Goal: Transaction & Acquisition: Purchase product/service

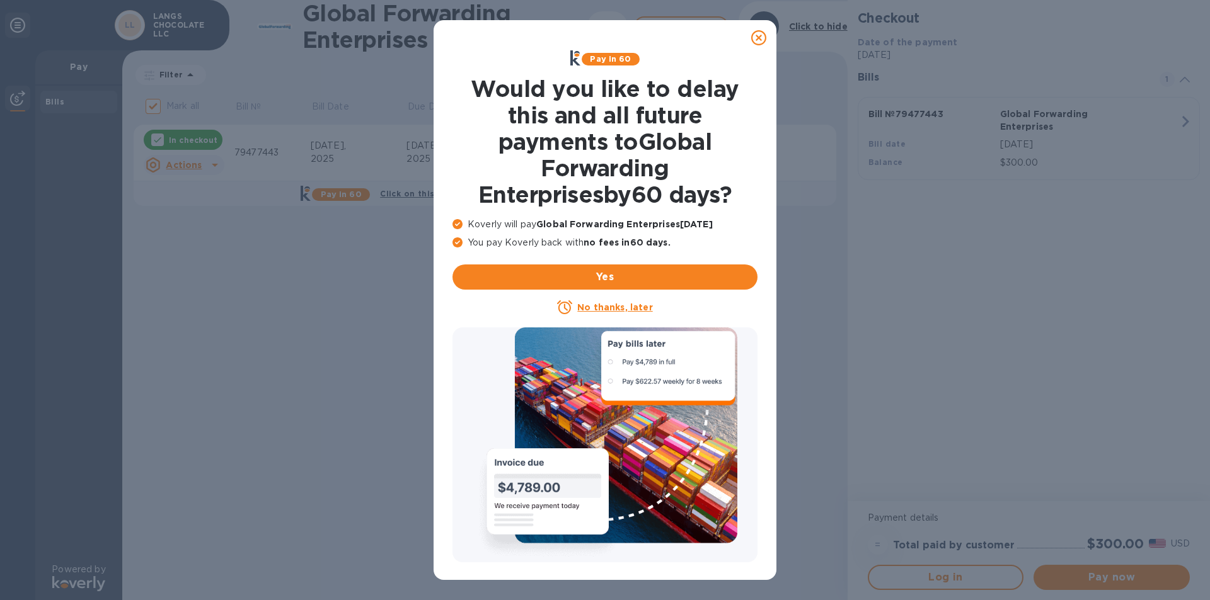
click at [759, 33] on icon at bounding box center [758, 37] width 15 height 15
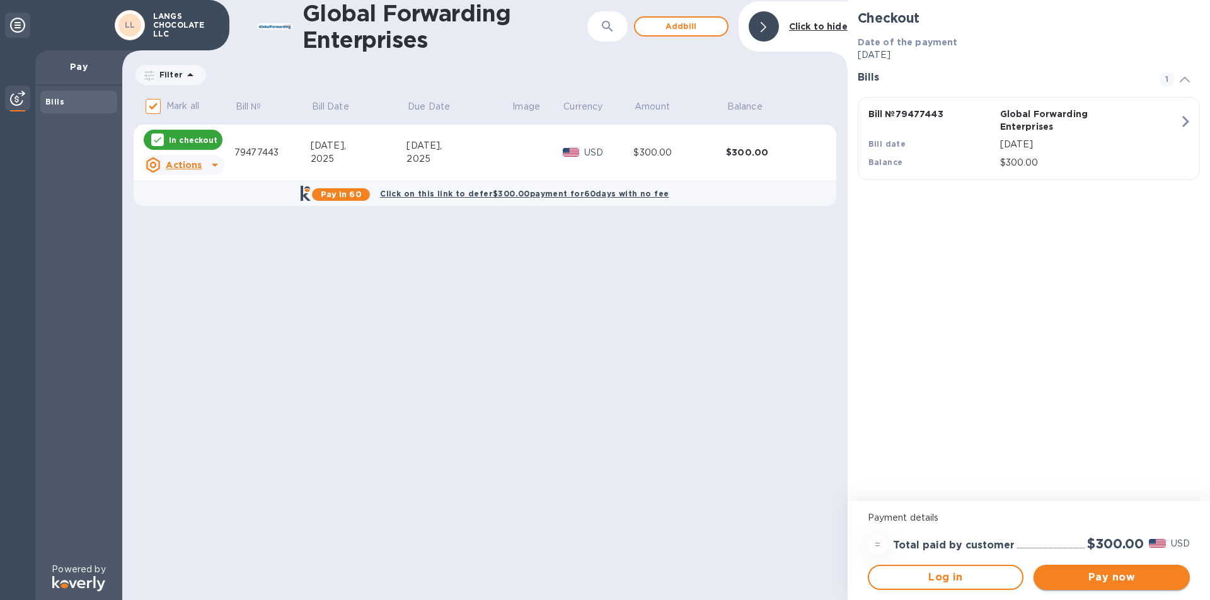
click at [1116, 578] on span "Pay now" at bounding box center [1111, 577] width 136 height 15
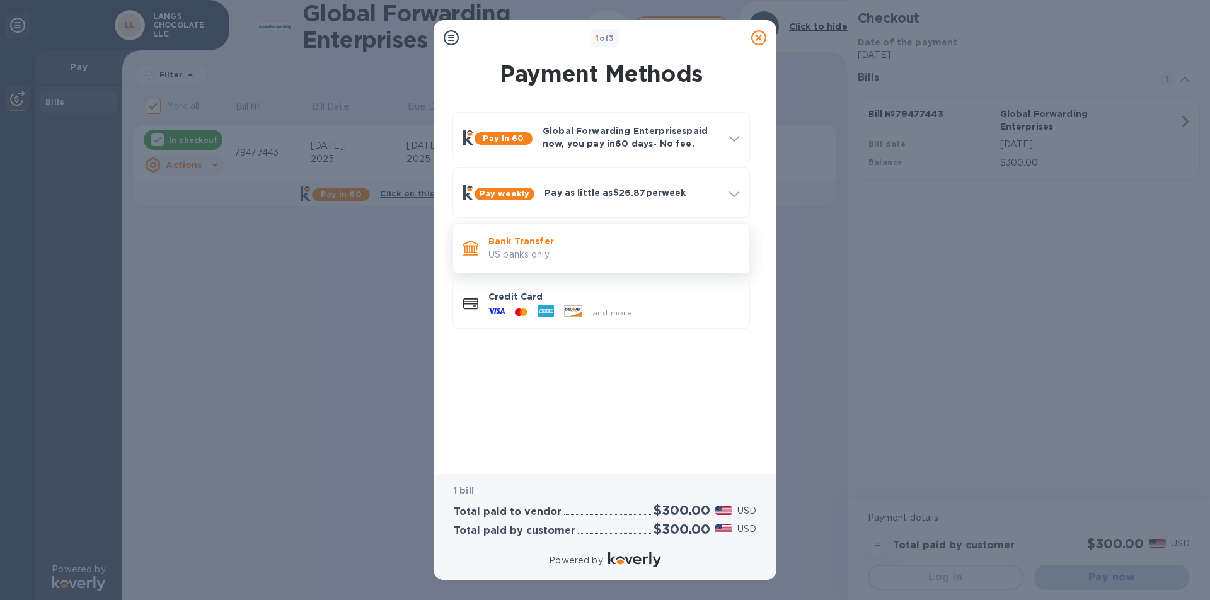
click at [530, 236] on p "Bank Transfer" at bounding box center [613, 241] width 251 height 13
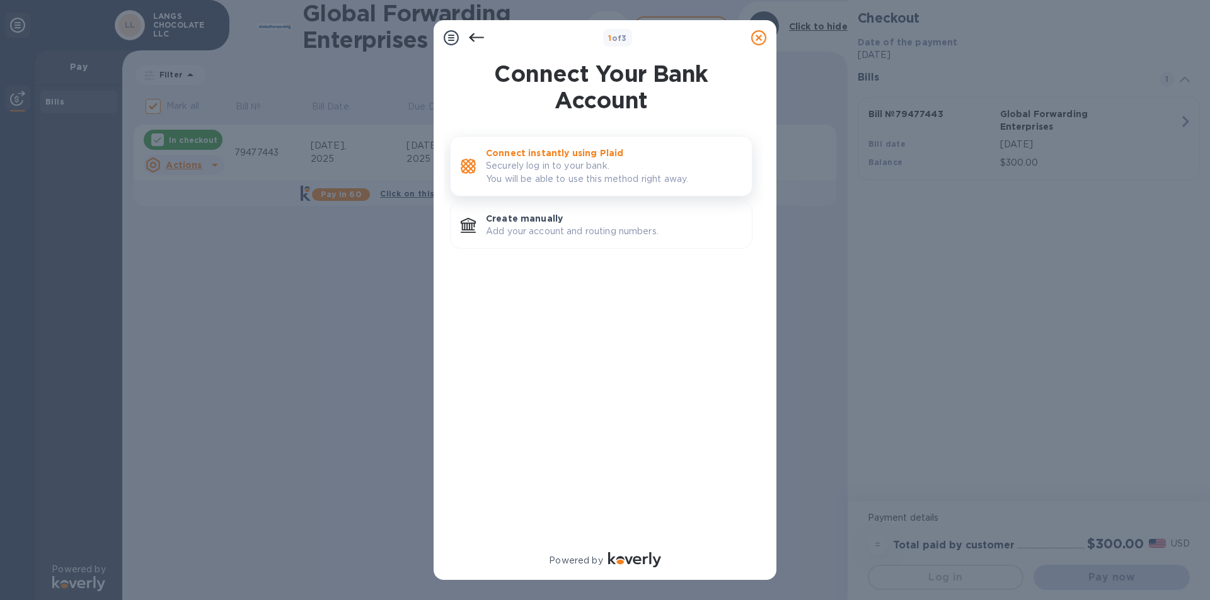
click at [510, 165] on p "Securely log in to your bank. You will be able to use this method right away." at bounding box center [614, 172] width 256 height 26
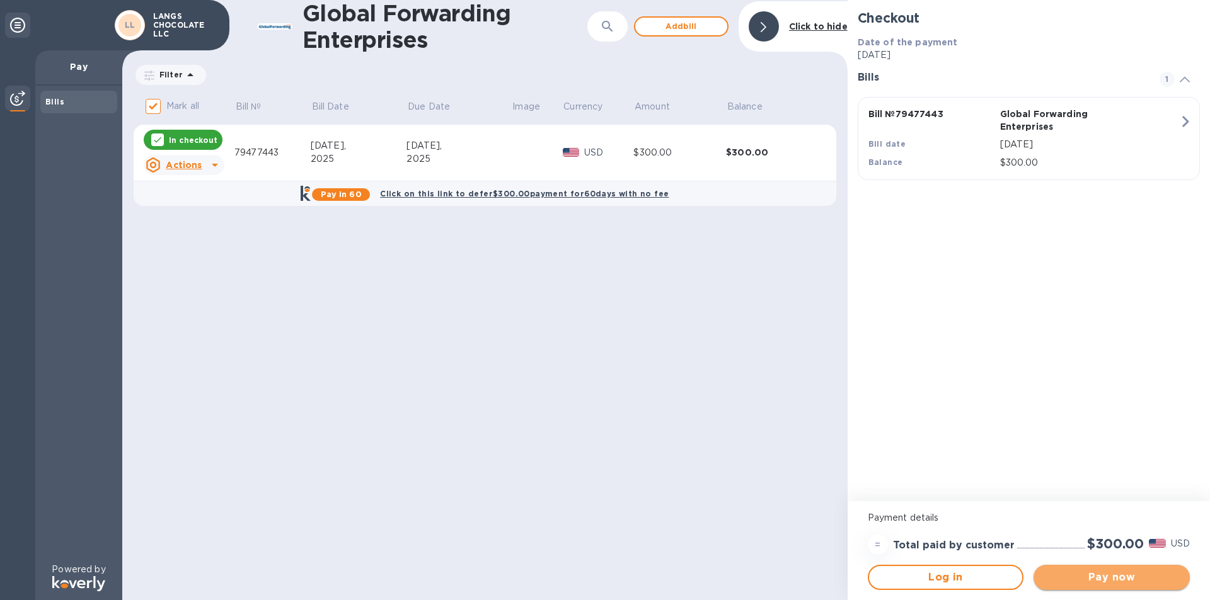
click at [1116, 587] on button "Pay now" at bounding box center [1111, 577] width 156 height 25
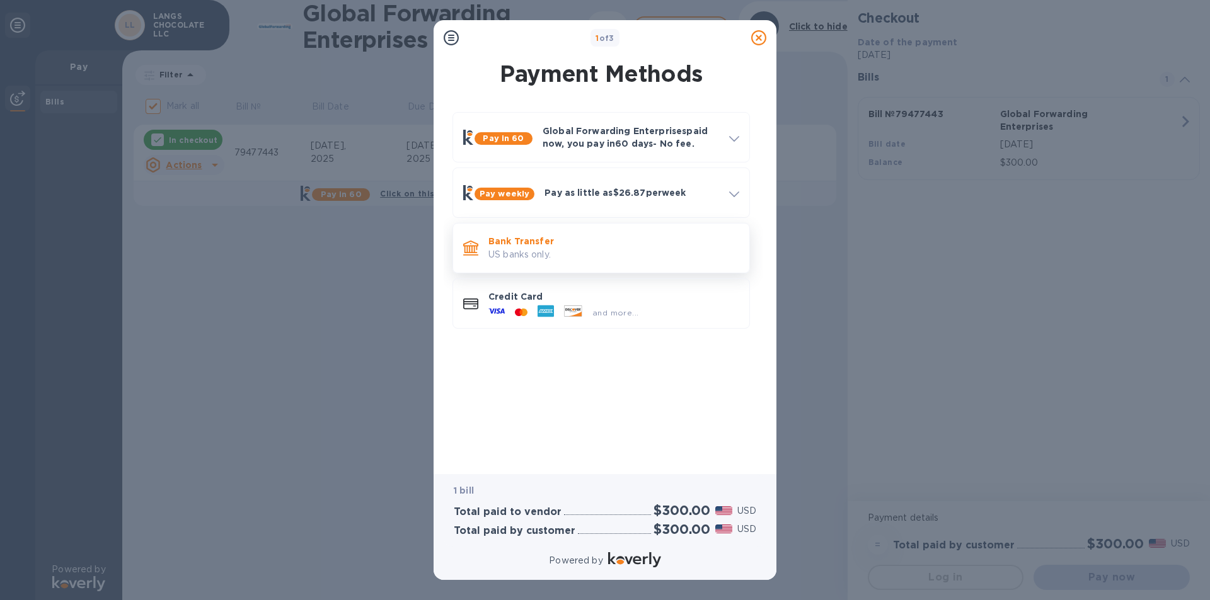
click at [496, 238] on p "Bank Transfer" at bounding box center [613, 241] width 251 height 13
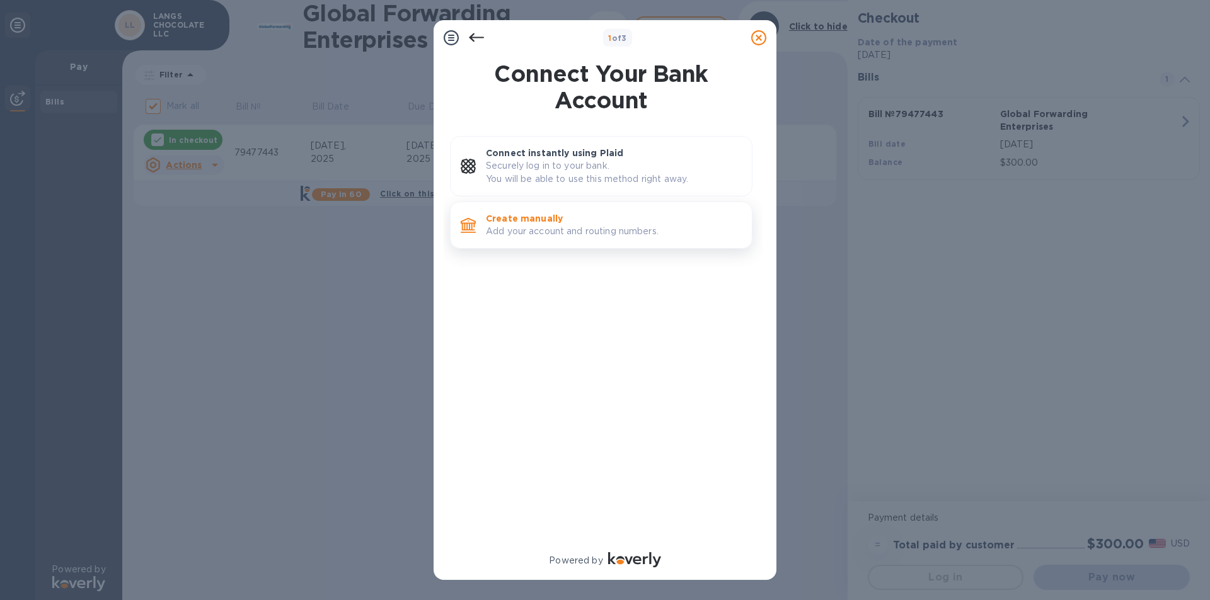
click at [506, 226] on p "Add your account and routing numbers." at bounding box center [614, 231] width 256 height 13
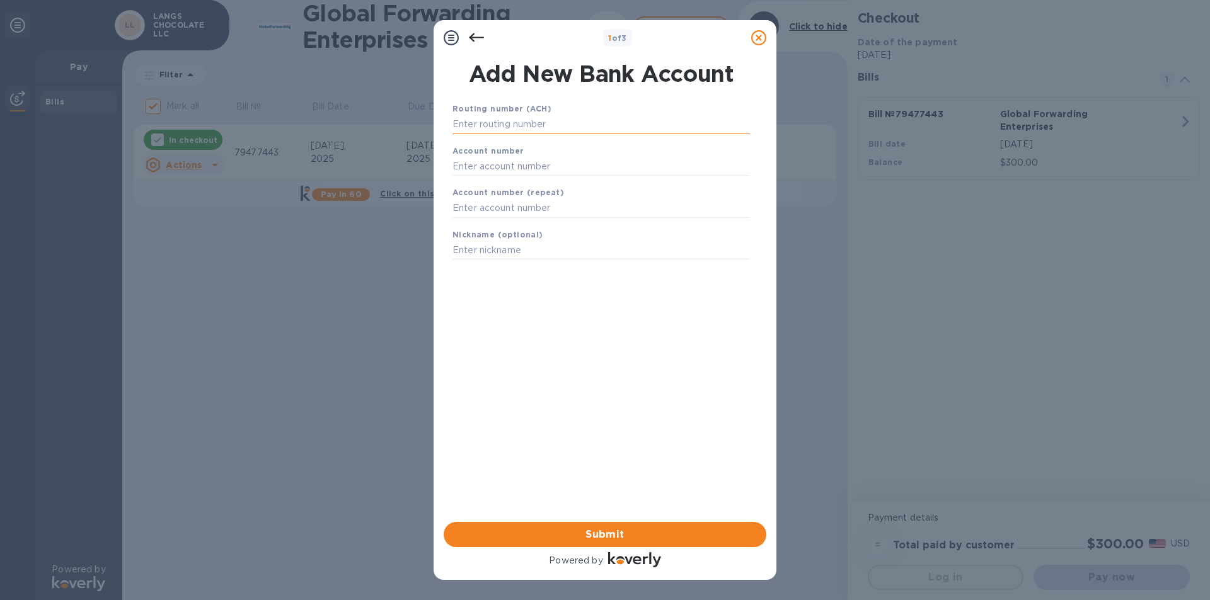
click at [474, 127] on input "text" at bounding box center [600, 124] width 297 height 19
type input "031306993"
click at [472, 185] on input "text" at bounding box center [600, 182] width 297 height 19
type input "2039494"
click at [467, 215] on input "text" at bounding box center [600, 224] width 297 height 19
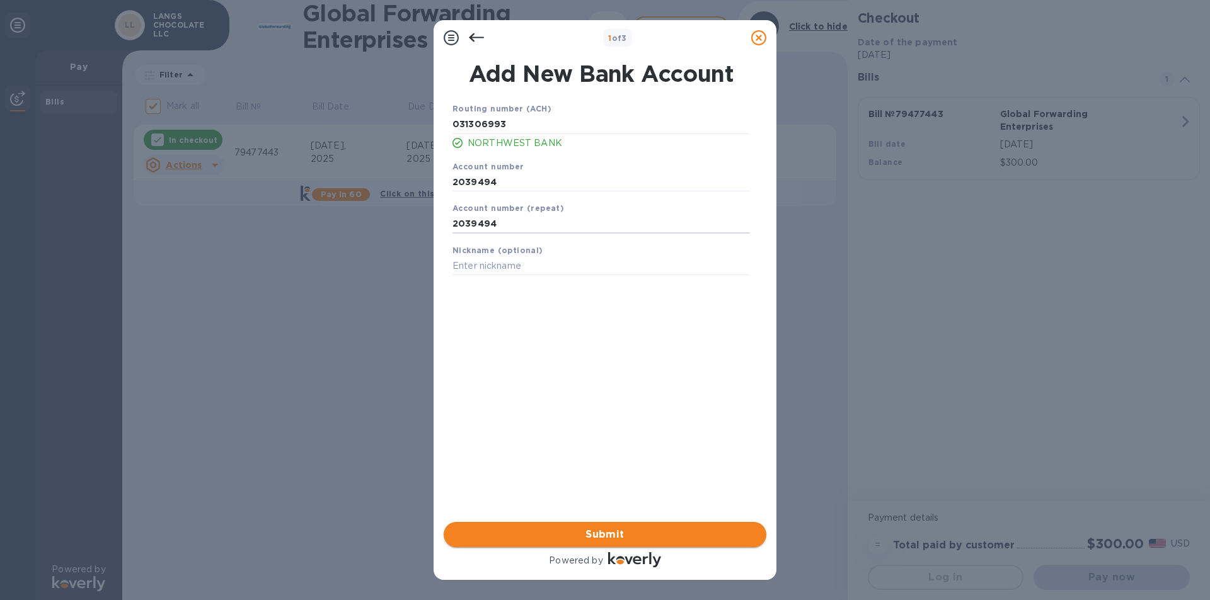
type input "2039494"
click at [626, 537] on span "Submit" at bounding box center [605, 534] width 302 height 15
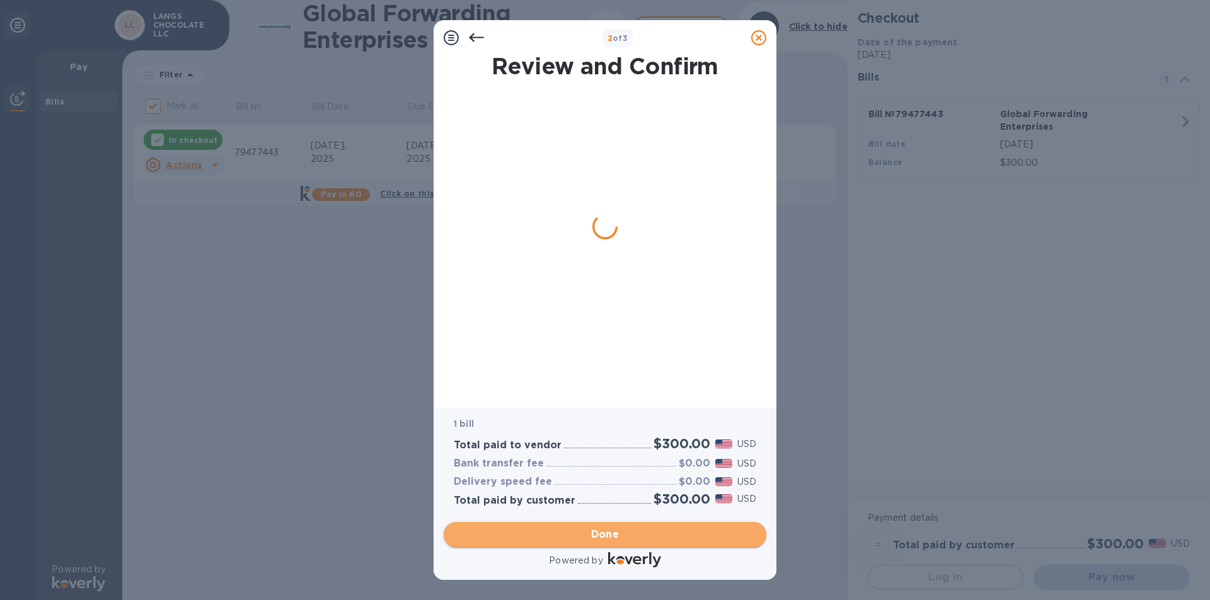
click at [613, 529] on span "Done" at bounding box center [605, 534] width 28 height 15
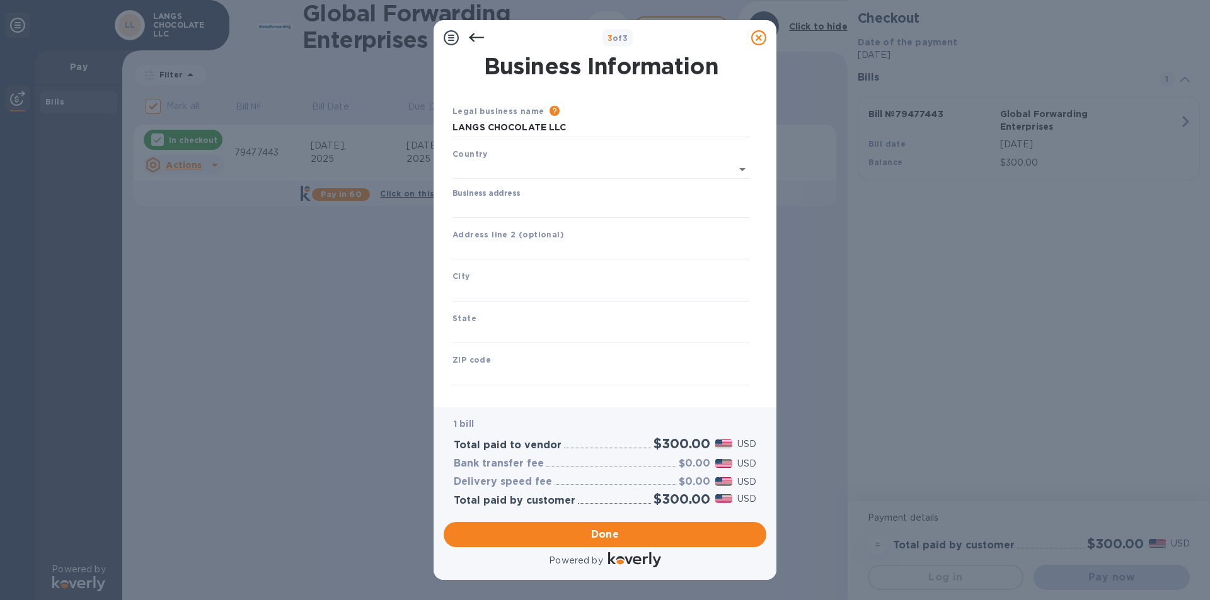
type input "[GEOGRAPHIC_DATA]"
click at [471, 200] on input "Business address" at bounding box center [600, 206] width 297 height 19
type input "[STREET_ADDRESS]"
click at [493, 283] on input "text" at bounding box center [600, 289] width 297 height 19
type input "Williamsport"
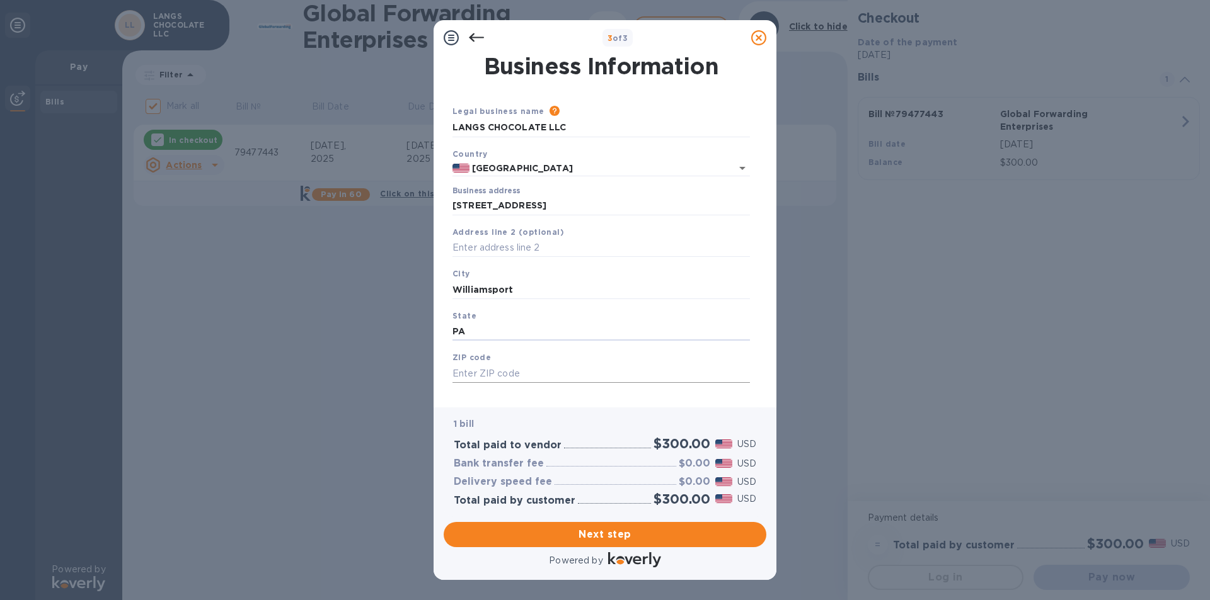
type input "PA"
click at [477, 367] on input "text" at bounding box center [600, 373] width 297 height 19
type input "17701"
click at [617, 532] on span "Next step" at bounding box center [605, 534] width 302 height 15
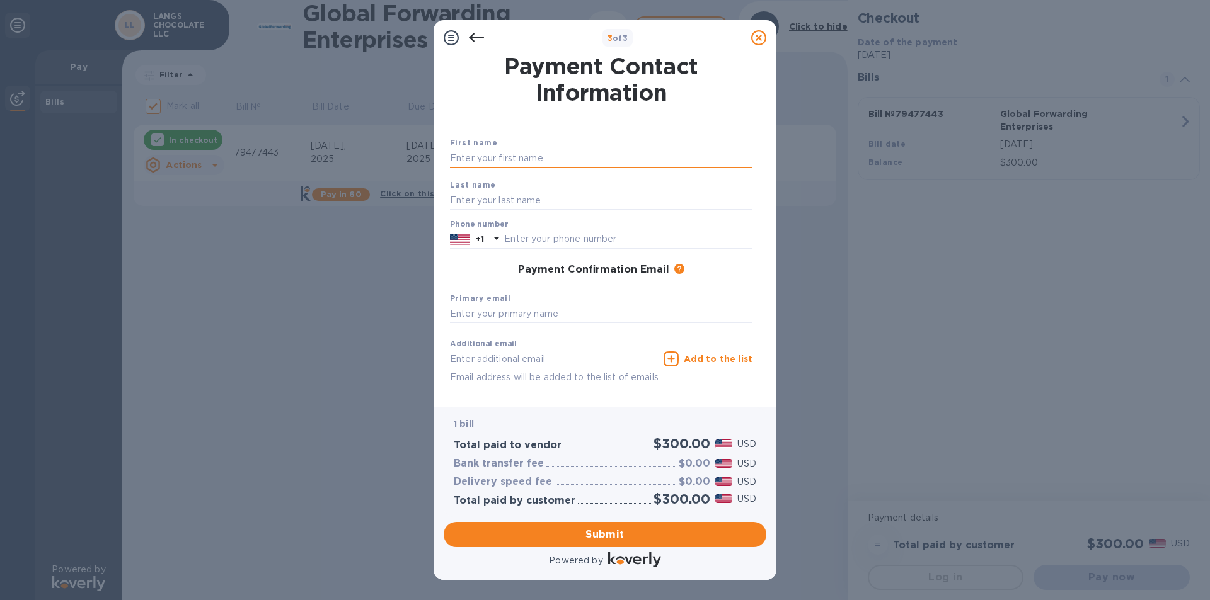
click at [496, 157] on input "text" at bounding box center [601, 158] width 302 height 19
type input "[PERSON_NAME]"
type input "LANG"
type input "2722024578"
click at [478, 316] on input "text" at bounding box center [601, 314] width 302 height 19
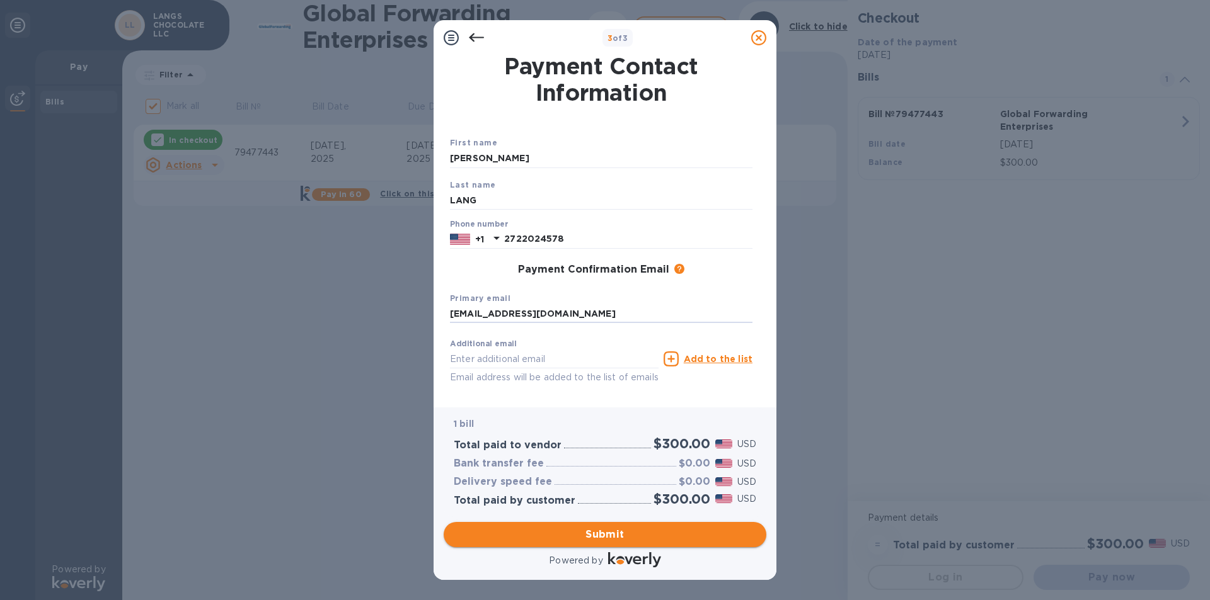
type input "[EMAIL_ADDRESS][DOMAIN_NAME]"
click at [612, 537] on span "Submit" at bounding box center [605, 534] width 302 height 15
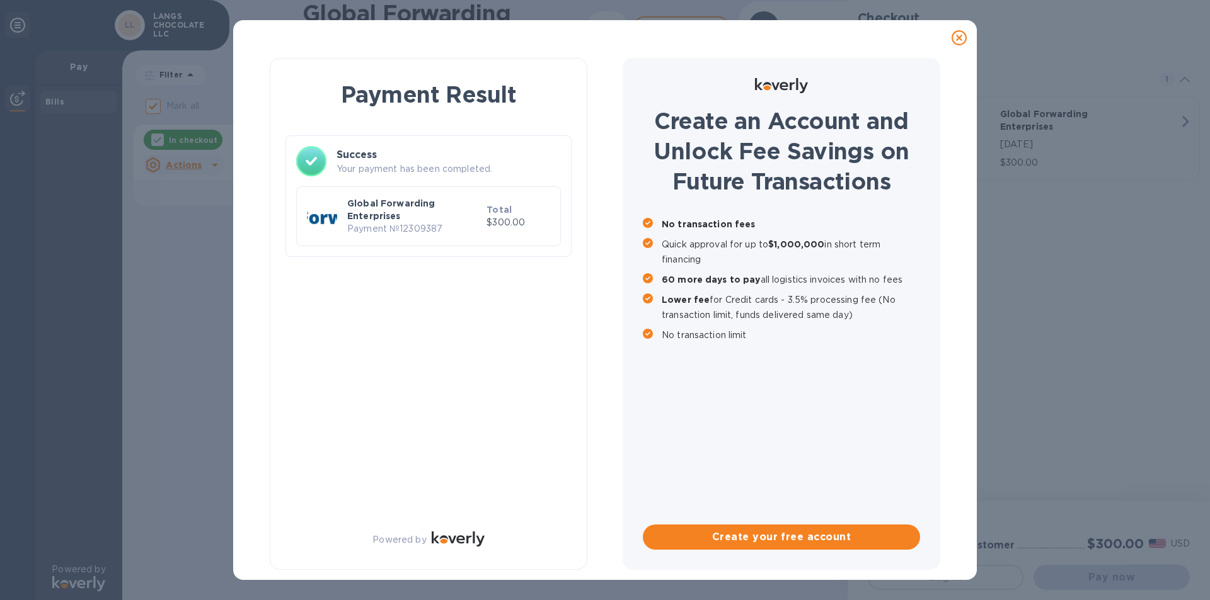
checkbox input "false"
